Goal: Task Accomplishment & Management: Manage account settings

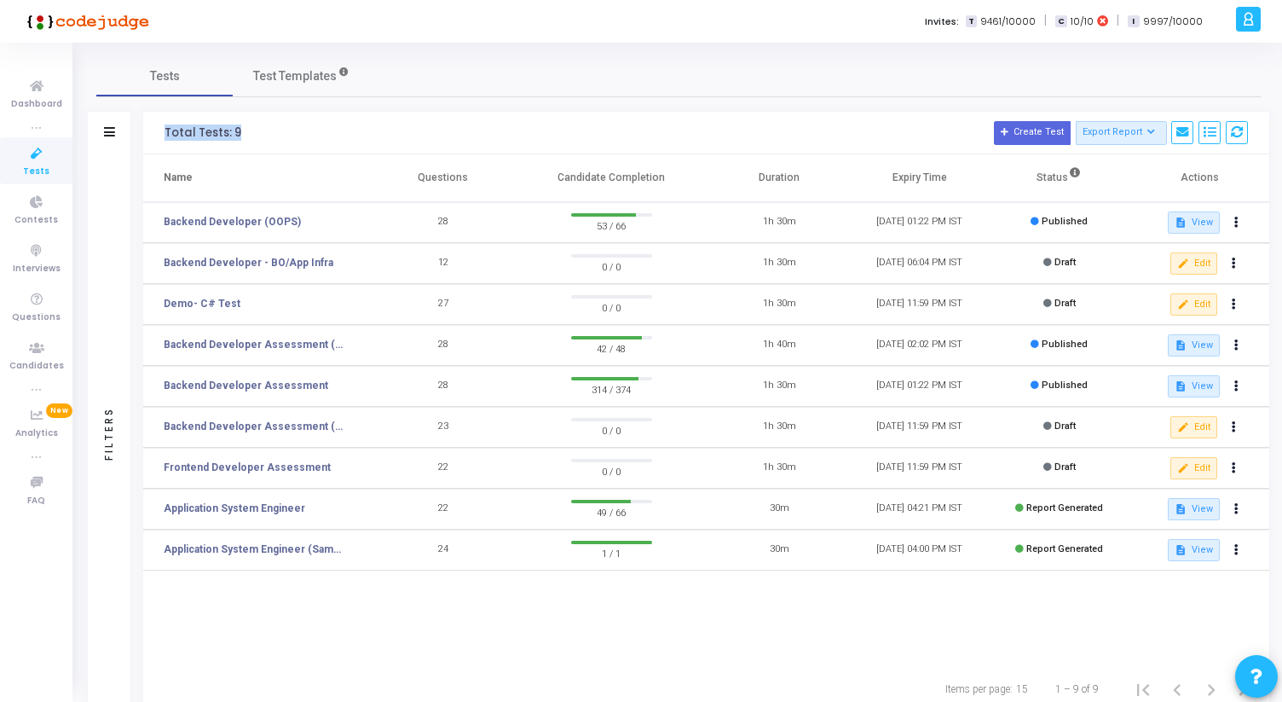
drag, startPoint x: 161, startPoint y: 131, endPoint x: 264, endPoint y: 132, distance: 103.1
click at [263, 132] on div "Total Tests: 9 Create Test Export Report Id Name Job Role Questions Candidate C…" at bounding box center [706, 133] width 1126 height 43
click at [264, 132] on h3 "Total Tests: 9 Create Test Export Report Id Name Job Role Questions Candidate C…" at bounding box center [706, 133] width 1083 height 24
drag, startPoint x: 264, startPoint y: 132, endPoint x: 163, endPoint y: 132, distance: 101.4
click at [163, 132] on div "Total Tests: 9 Create Test Export Report Id Name Job Role Questions Candidate C…" at bounding box center [706, 133] width 1126 height 43
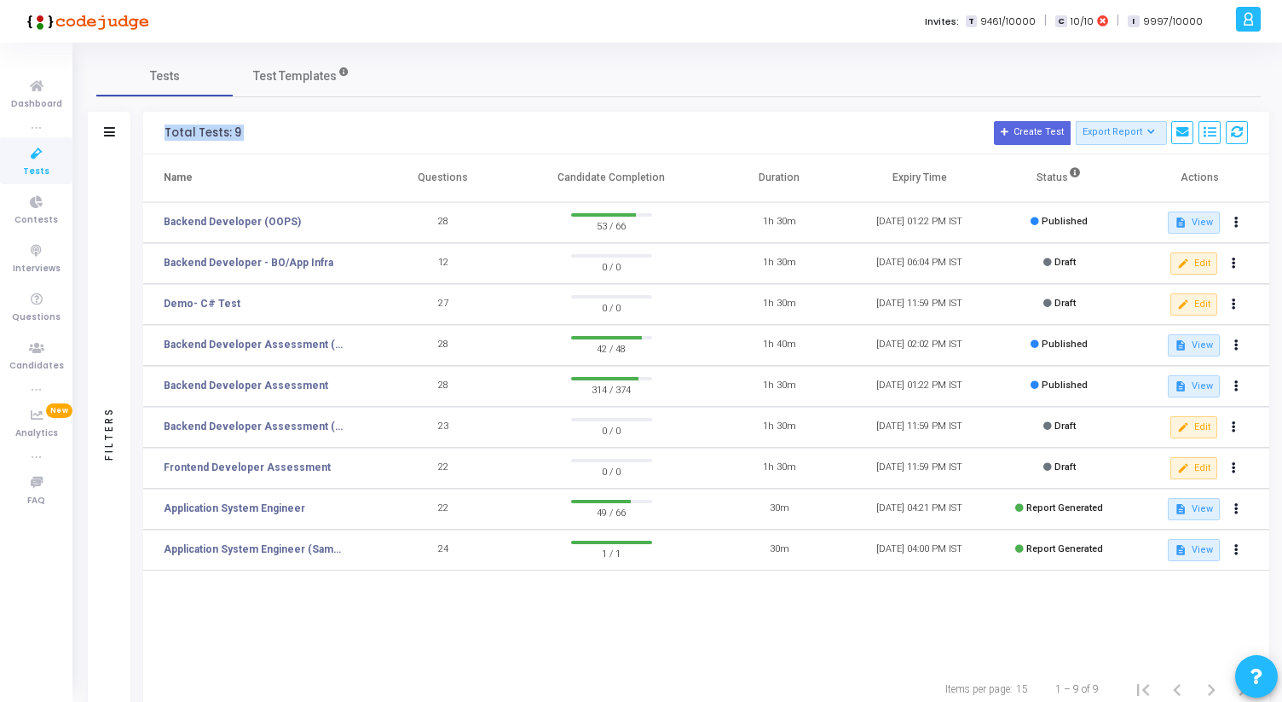
click at [163, 132] on div "Total Tests: 9 Create Test Export Report Id Name Job Role Questions Candidate C…" at bounding box center [706, 133] width 1126 height 43
drag, startPoint x: 163, startPoint y: 132, endPoint x: 251, endPoint y: 130, distance: 88.7
click at [251, 130] on div "Total Tests: 9 Create Test Export Report Id Name Job Role Questions Candidate C…" at bounding box center [706, 133] width 1126 height 43
click at [251, 130] on h3 "Total Tests: 9 Create Test Export Report Id Name Job Role Questions Candidate C…" at bounding box center [706, 133] width 1083 height 24
drag, startPoint x: 251, startPoint y: 130, endPoint x: 160, endPoint y: 131, distance: 91.2
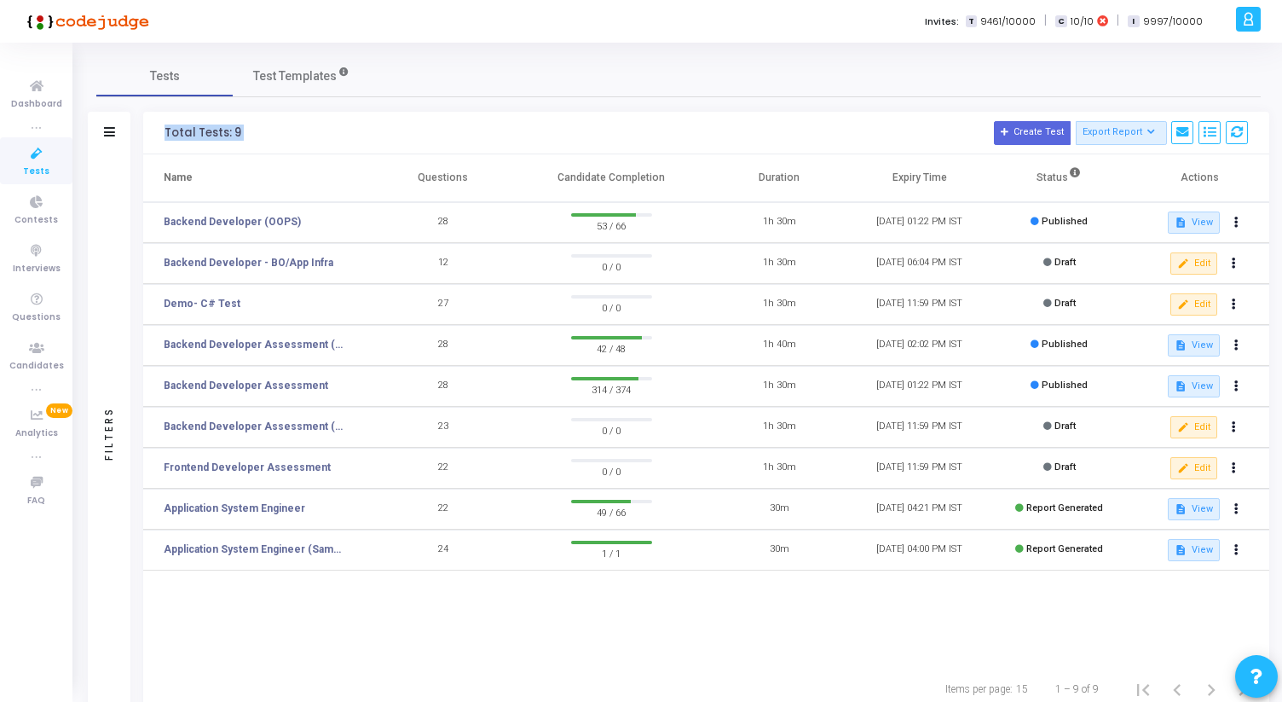
click at [161, 131] on div "Total Tests: 9 Create Test Export Report Id Name Job Role Questions Candidate C…" at bounding box center [706, 133] width 1126 height 43
click at [160, 131] on div "Total Tests: 9 Create Test Export Report Id Name Job Role Questions Candidate C…" at bounding box center [706, 133] width 1126 height 43
drag, startPoint x: 158, startPoint y: 131, endPoint x: 244, endPoint y: 130, distance: 86.1
click at [243, 130] on div "Total Tests: 9 Create Test Export Report Id Name Job Role Questions Candidate C…" at bounding box center [706, 133] width 1126 height 43
click at [244, 130] on h3 "Total Tests: 9 Create Test Export Report Id Name Job Role Questions Candidate C…" at bounding box center [706, 133] width 1083 height 24
